Goal: Task Accomplishment & Management: Manage account settings

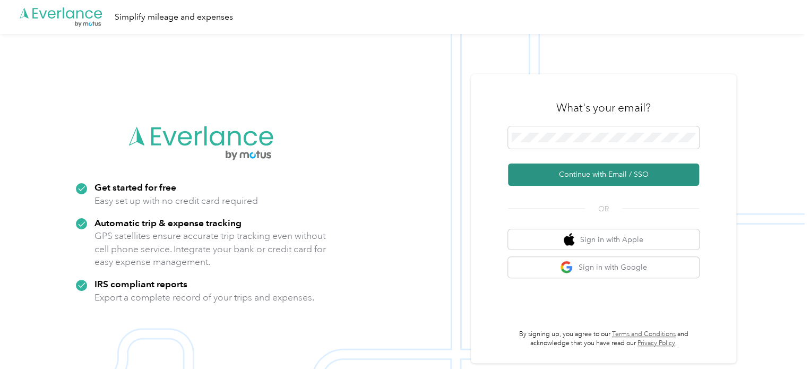
click at [594, 175] on button "Continue with Email / SSO" at bounding box center [603, 174] width 191 height 22
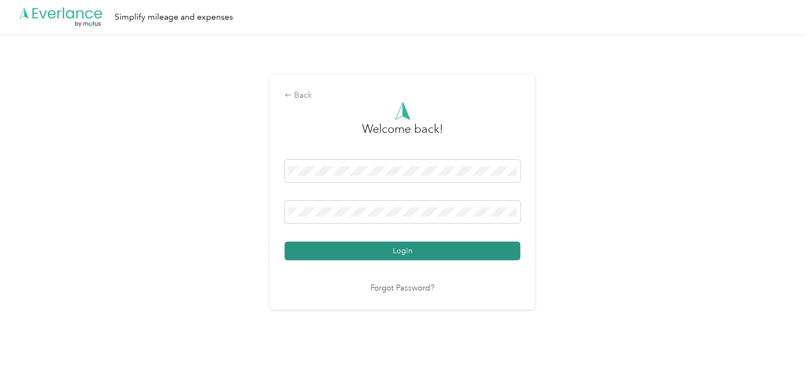
click at [409, 250] on button "Login" at bounding box center [402, 250] width 236 height 19
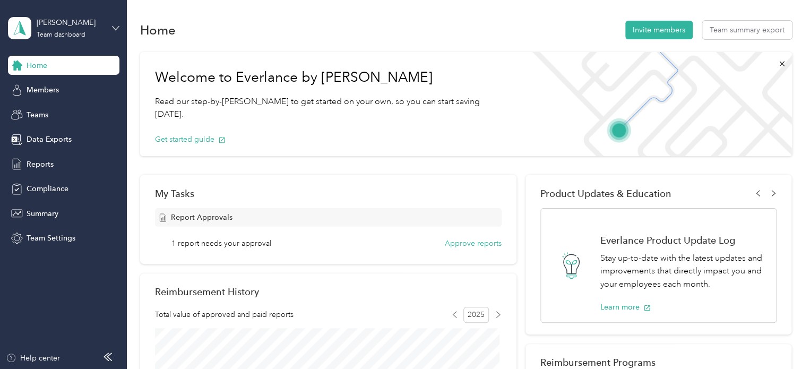
click at [115, 24] on icon at bounding box center [115, 27] width 7 height 7
click at [38, 86] on div "Team dashboard" at bounding box center [46, 84] width 58 height 11
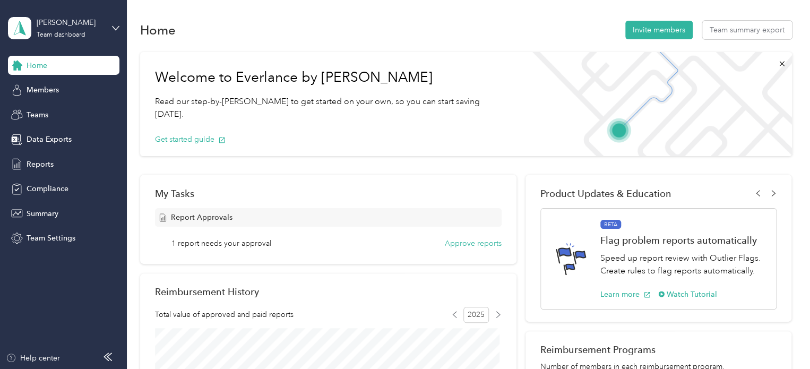
click at [469, 250] on div "My Tasks Report Approvals 1 report needs your approval Approve reports" at bounding box center [328, 219] width 376 height 89
click at [468, 247] on button "Approve reports" at bounding box center [473, 243] width 57 height 11
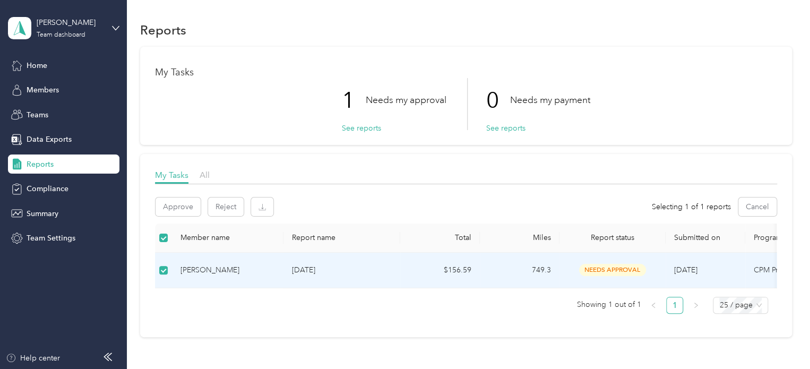
click at [307, 268] on p "Sep 2025" at bounding box center [342, 270] width 100 height 12
click at [367, 131] on button "See reports" at bounding box center [361, 128] width 39 height 11
click at [193, 272] on div "Sara Gibson" at bounding box center [227, 270] width 94 height 12
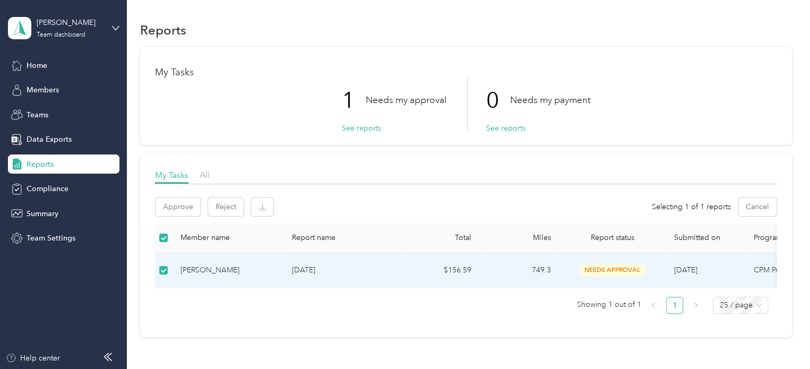
click at [263, 106] on div "1 Needs my approval See reports 0 Needs my payment See reports" at bounding box center [466, 104] width 622 height 52
click at [34, 162] on span "Reports" at bounding box center [40, 164] width 27 height 11
click at [41, 63] on span "Home" at bounding box center [37, 65] width 21 height 11
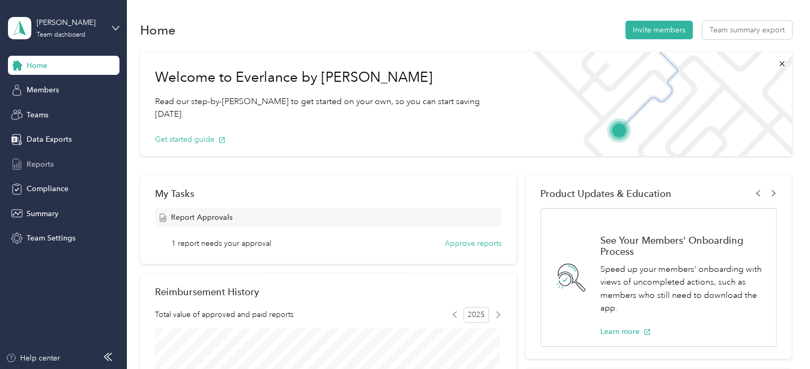
click at [32, 166] on span "Reports" at bounding box center [40, 164] width 27 height 11
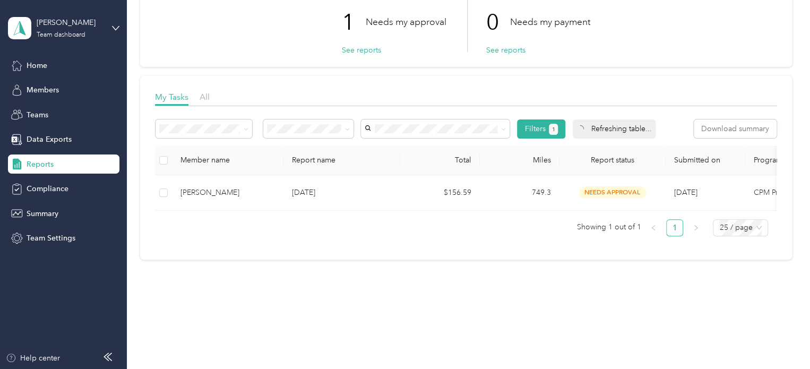
scroll to position [84, 0]
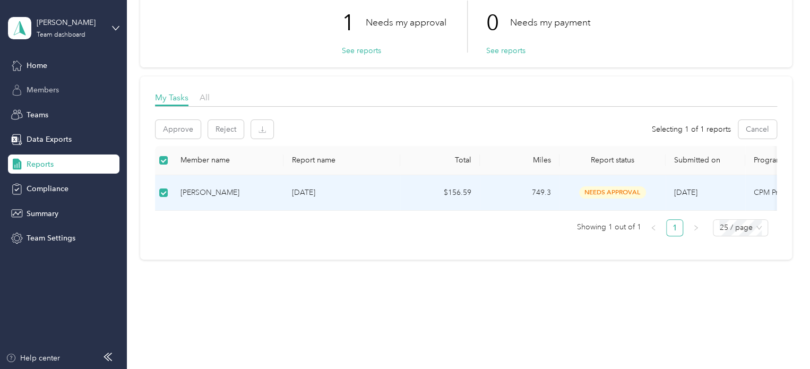
click at [51, 86] on span "Members" at bounding box center [43, 89] width 32 height 11
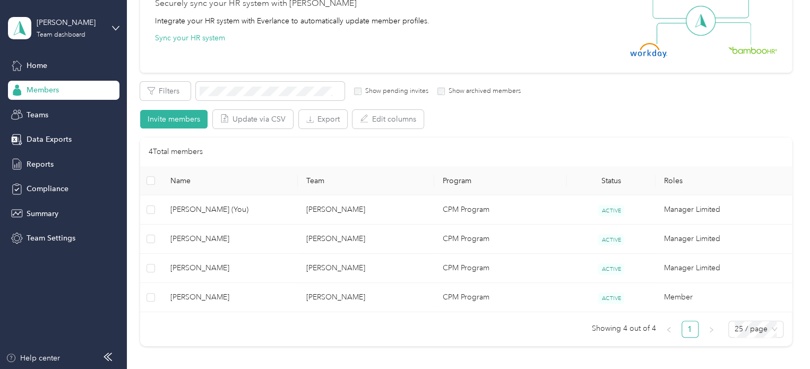
scroll to position [113, 0]
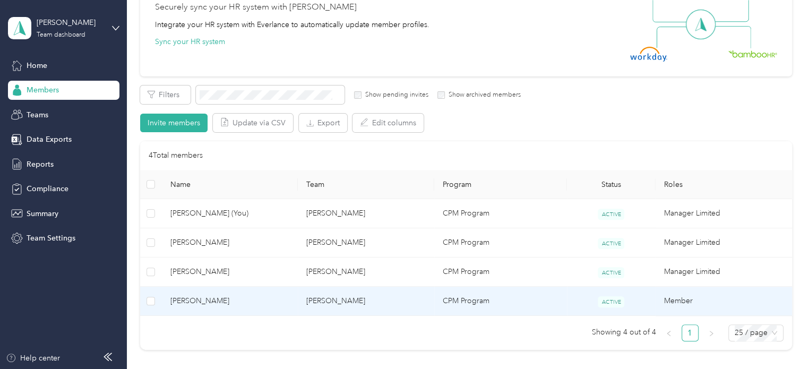
click at [191, 302] on span "Sara Gibson" at bounding box center [229, 301] width 119 height 12
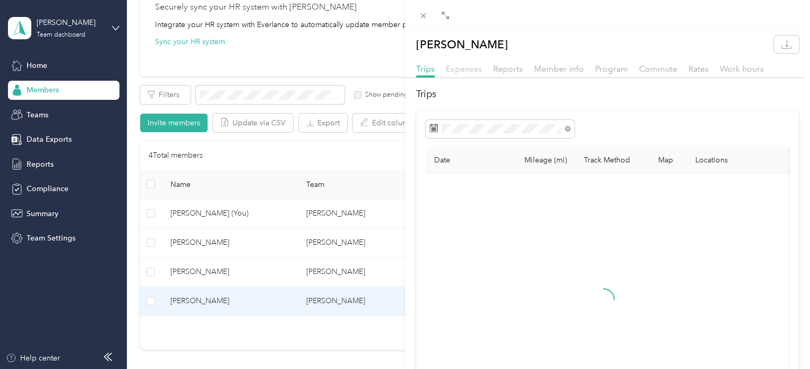
click at [470, 70] on span "Expenses" at bounding box center [464, 69] width 36 height 10
click at [507, 66] on span "Reports" at bounding box center [508, 69] width 30 height 10
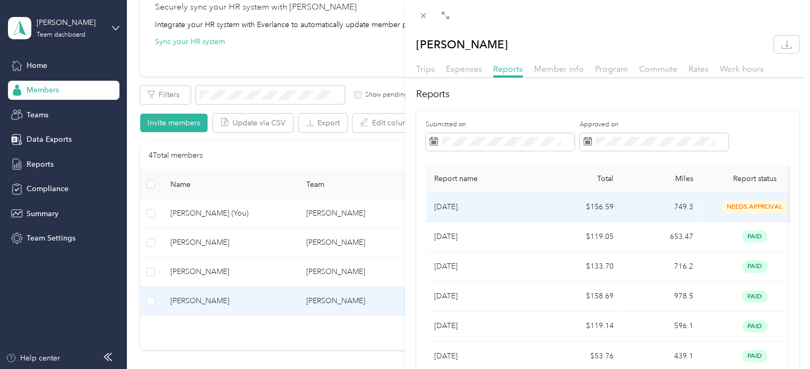
click at [451, 211] on p "Sep 2025" at bounding box center [484, 207] width 100 height 12
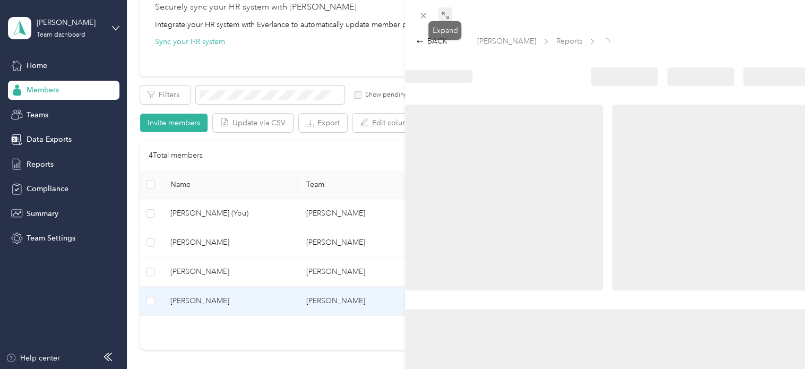
click at [442, 16] on icon at bounding box center [445, 15] width 8 height 8
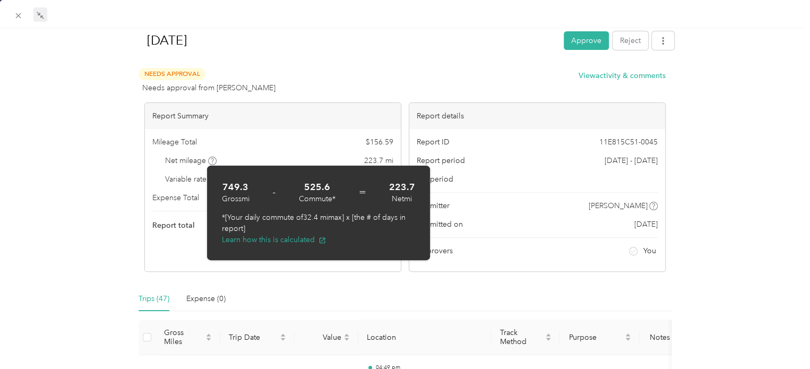
scroll to position [32, 0]
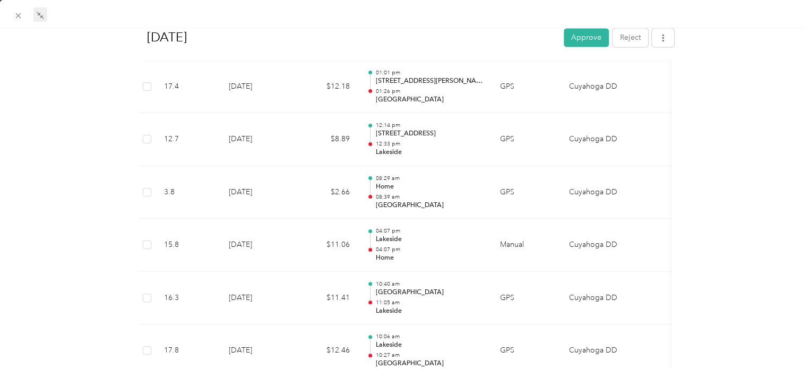
scroll to position [897, 0]
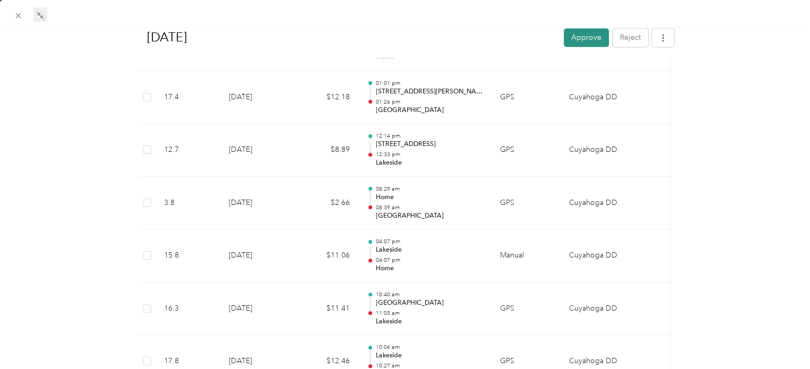
click at [578, 36] on button "Approve" at bounding box center [586, 37] width 45 height 19
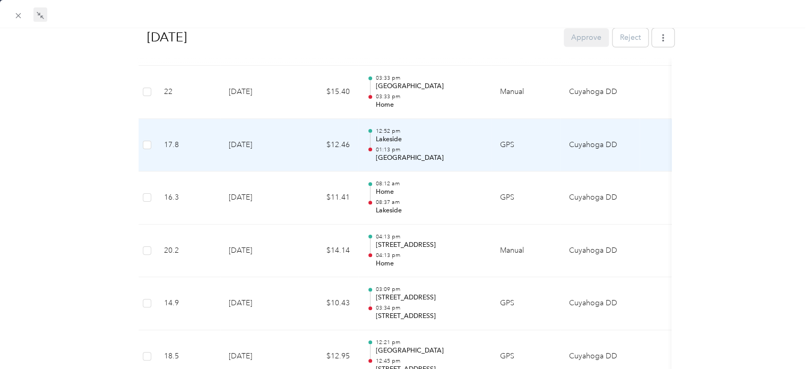
scroll to position [0, 0]
